Goal: Task Accomplishment & Management: Manage account settings

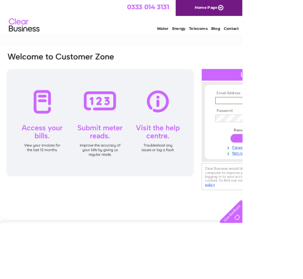
click at [283, 126] on input "text" at bounding box center [309, 125] width 80 height 9
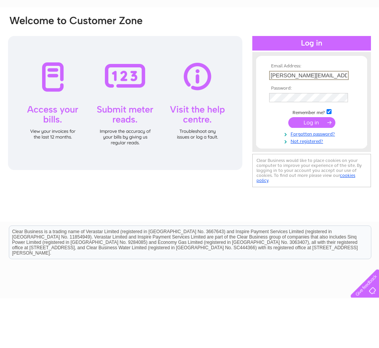
type input "Peter.howarth2112@yahoo.co.uk"
click at [303, 167] on input "submit" at bounding box center [311, 172] width 47 height 11
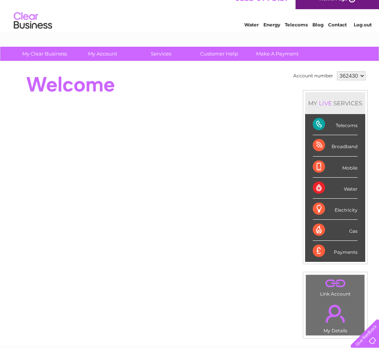
scroll to position [11, 0]
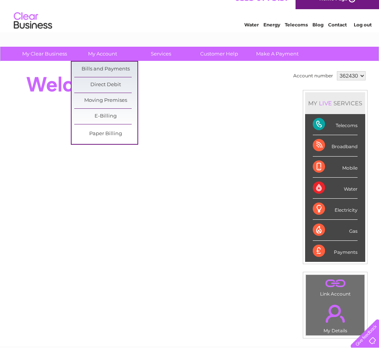
click at [119, 68] on link "Bills and Payments" at bounding box center [105, 69] width 63 height 15
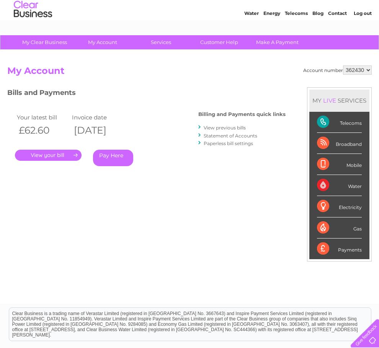
scroll to position [21, 0]
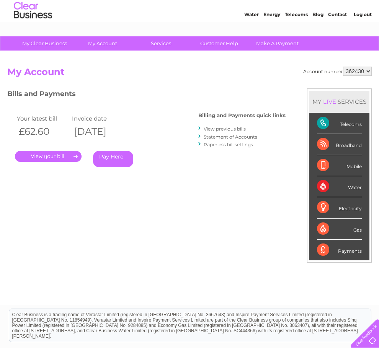
click at [221, 131] on link "View previous bills" at bounding box center [225, 129] width 42 height 6
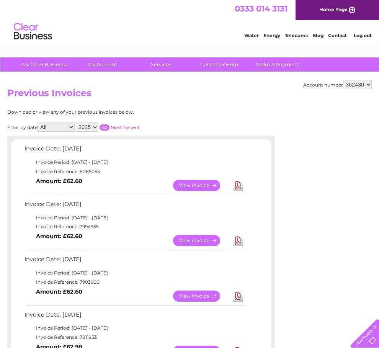
click at [196, 246] on link "View" at bounding box center [201, 240] width 56 height 11
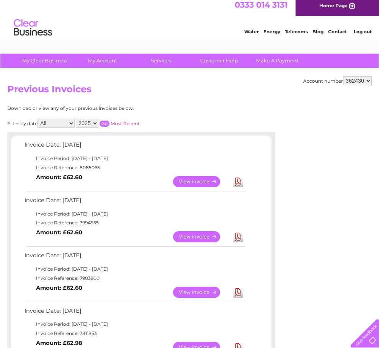
scroll to position [6, 0]
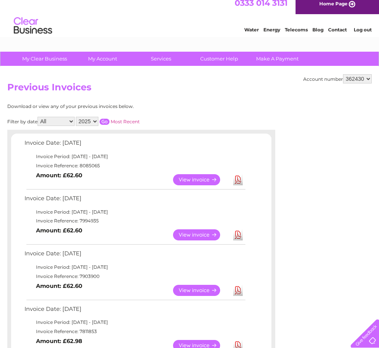
click at [209, 296] on link "View" at bounding box center [201, 290] width 56 height 11
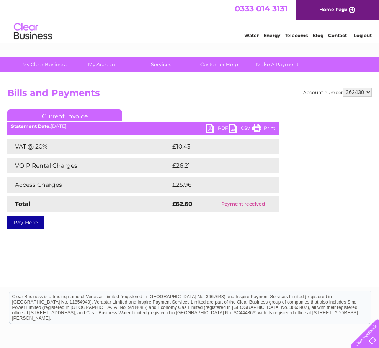
click at [210, 124] on link "PDF" at bounding box center [217, 129] width 23 height 11
click at [208, 126] on link "PDF" at bounding box center [217, 129] width 23 height 11
